Goal: Transaction & Acquisition: Obtain resource

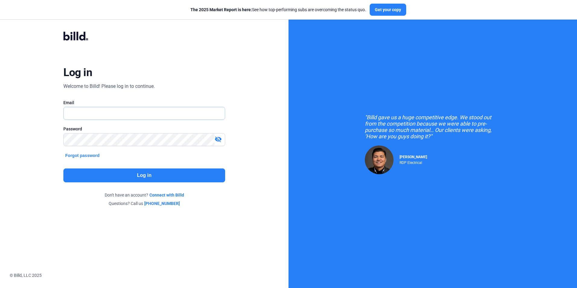
type input "[EMAIL_ADDRESS][DOMAIN_NAME]"
click at [157, 182] on button "Log in" at bounding box center [143, 175] width 161 height 14
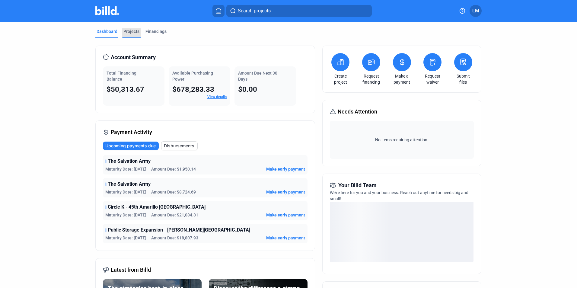
click at [131, 29] on div "Projects" at bounding box center [131, 31] width 16 height 6
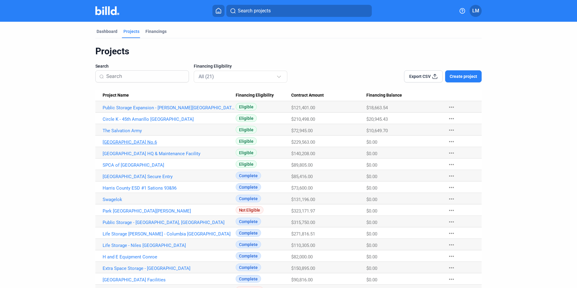
click at [123, 144] on link "[GEOGRAPHIC_DATA] No.6" at bounding box center [169, 141] width 133 height 5
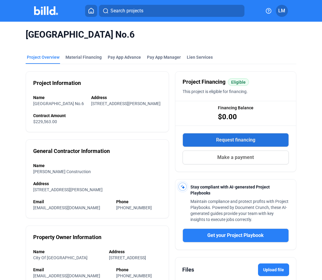
click at [224, 139] on span "Request financing" at bounding box center [235, 140] width 39 height 7
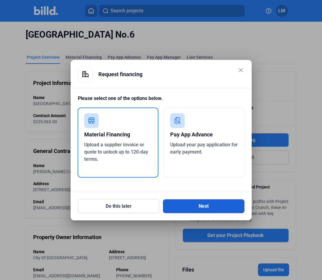
click at [219, 209] on button "Next" at bounding box center [203, 207] width 81 height 14
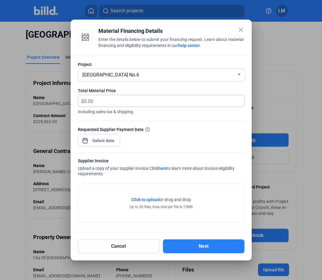
click at [100, 101] on input "text" at bounding box center [164, 101] width 160 height 12
click at [97, 101] on input "5" at bounding box center [164, 101] width 160 height 12
type input "51,931.22"
click at [95, 141] on div "close Material Financing Details Enter the details below to submit your financi…" at bounding box center [161, 140] width 322 height 280
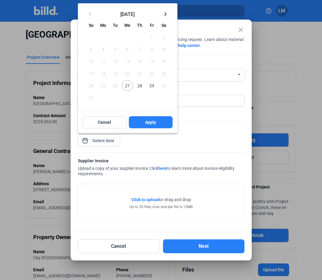
click at [127, 84] on span "27" at bounding box center [127, 85] width 11 height 11
click at [145, 122] on button "Apply" at bounding box center [151, 122] width 44 height 12
type input "[DATE]"
click at [153, 120] on span "Apply" at bounding box center [150, 122] width 11 height 6
click at [146, 122] on span "Apply" at bounding box center [150, 122] width 11 height 6
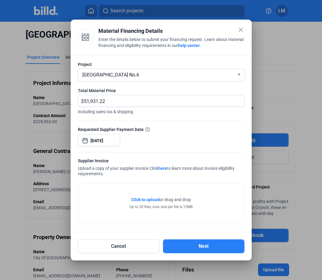
click at [148, 199] on span "Click to upload" at bounding box center [145, 200] width 28 height 5
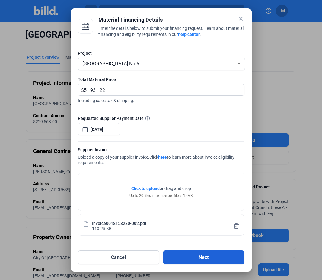
click at [195, 258] on button "Next" at bounding box center [203, 258] width 81 height 14
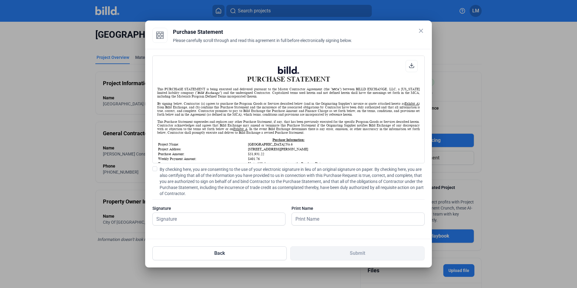
scroll to position [0, 0]
click at [156, 169] on span at bounding box center [154, 168] width 5 height 5
click at [0, 0] on input "By checking here, you are consenting to the use of your electronic signature in…" at bounding box center [0, 0] width 0 height 0
click at [189, 221] on input "text" at bounding box center [219, 219] width 132 height 12
type input "[PERSON_NAME]"
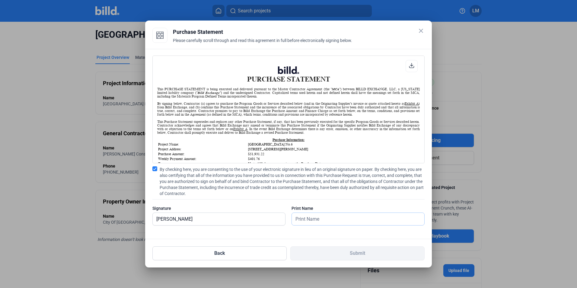
click at [305, 218] on input "text" at bounding box center [355, 219] width 126 height 12
type input "[PERSON_NAME]"
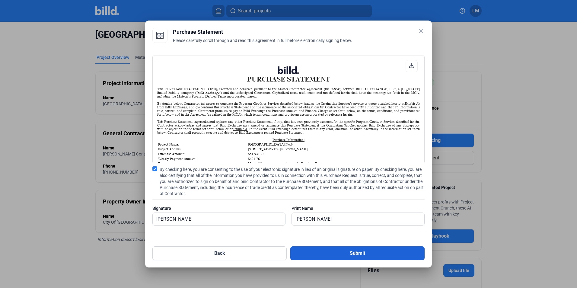
click at [311, 253] on button "Submit" at bounding box center [357, 253] width 134 height 14
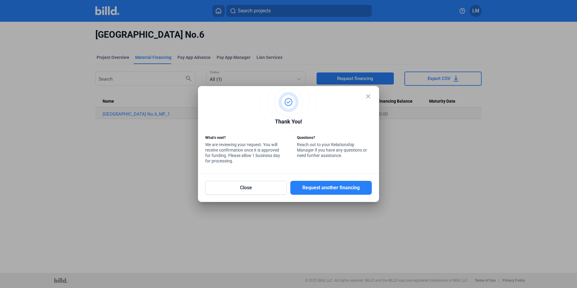
click at [367, 96] on mat-icon "close" at bounding box center [367, 96] width 7 height 7
